Goal: Task Accomplishment & Management: Manage account settings

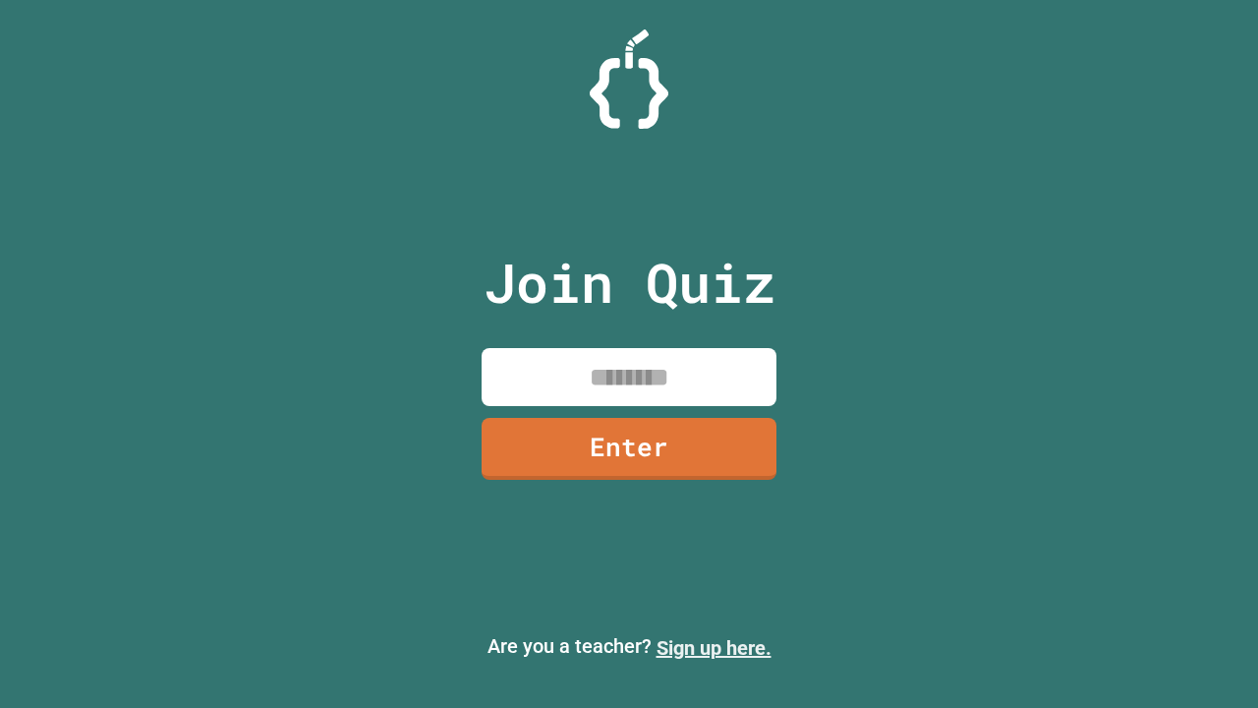
click at [713, 648] on link "Sign up here." at bounding box center [713, 648] width 115 height 24
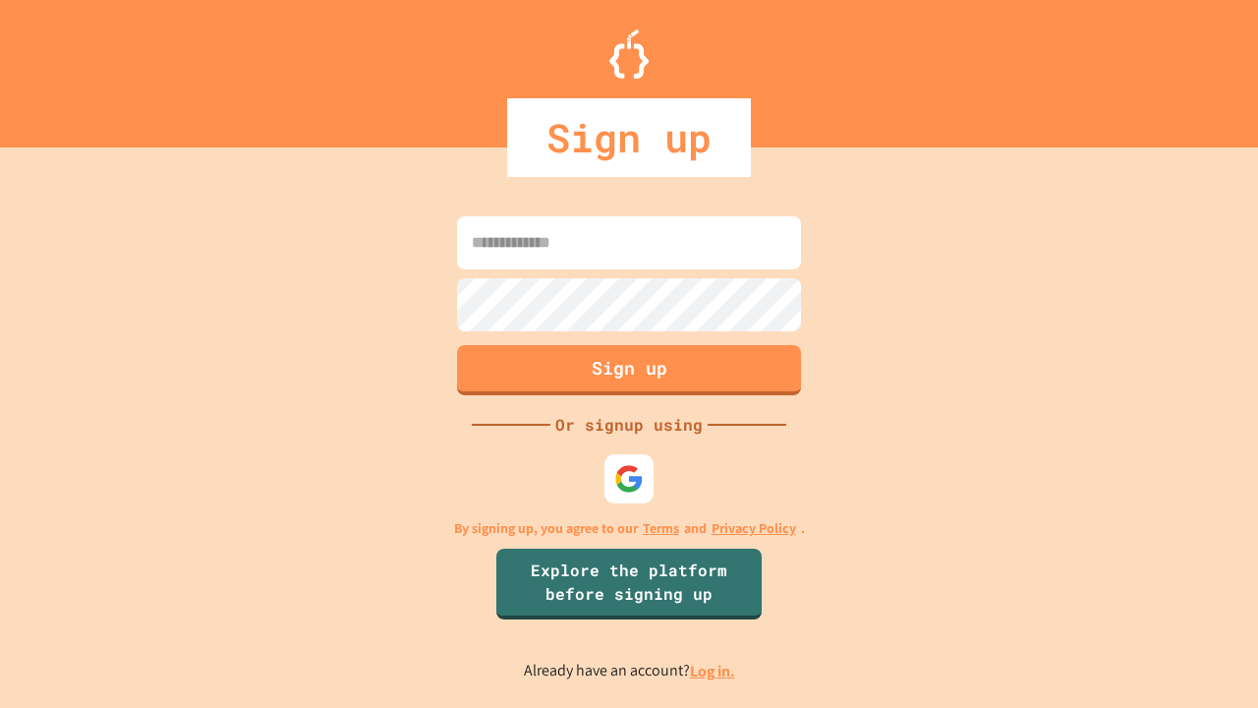
click at [713, 670] on link "Log in." at bounding box center [712, 670] width 45 height 21
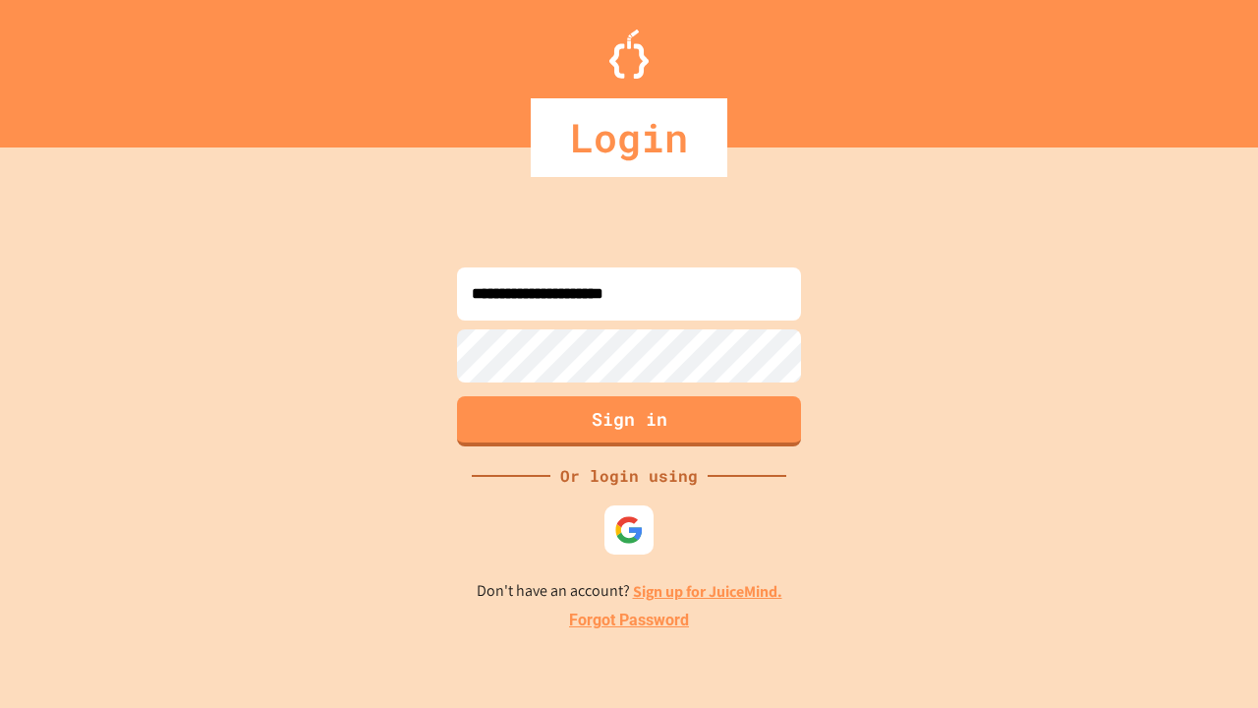
type input "**********"
